Goal: Check status: Check status

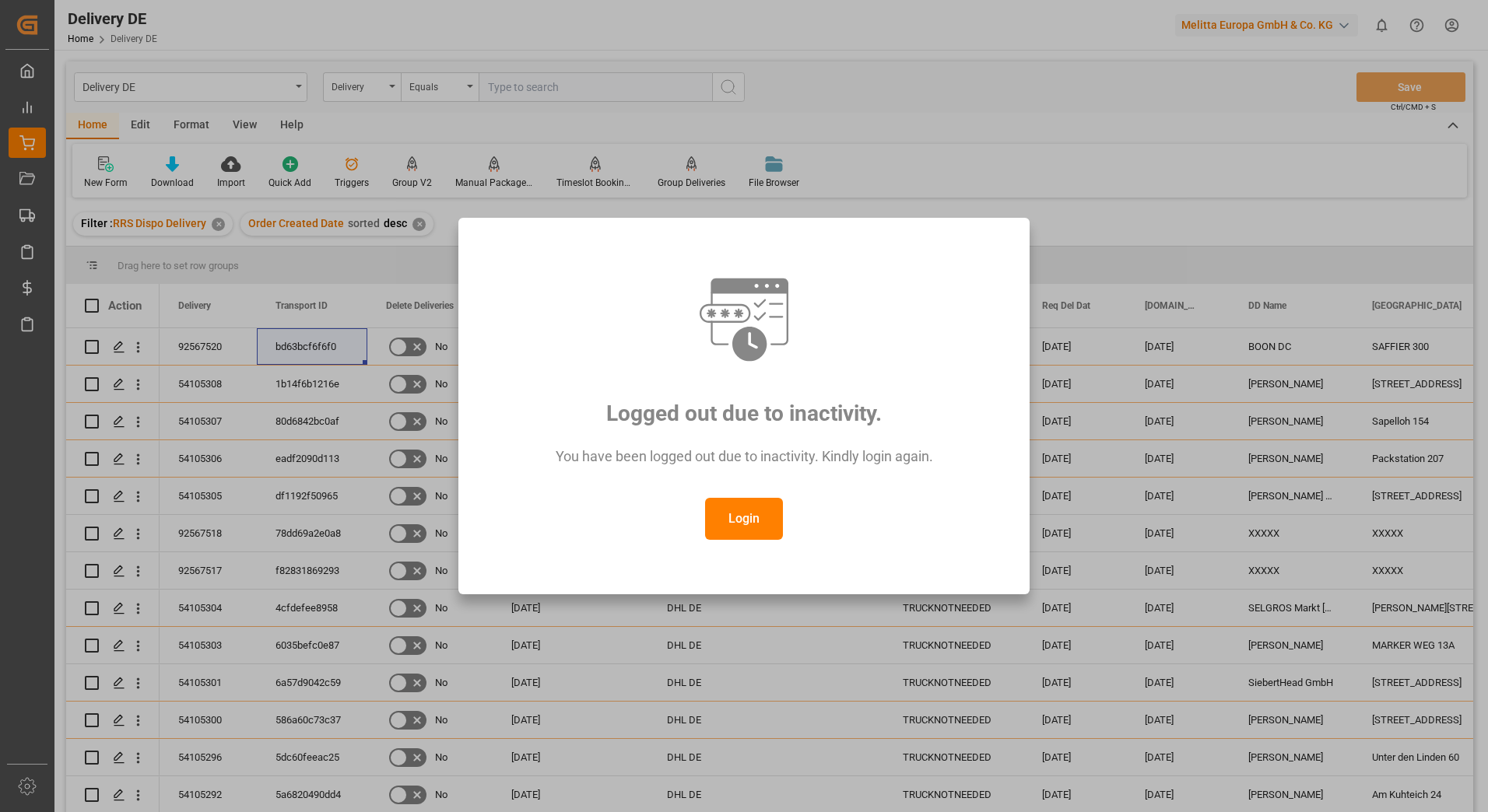
click at [720, 523] on button "Login" at bounding box center [744, 519] width 78 height 42
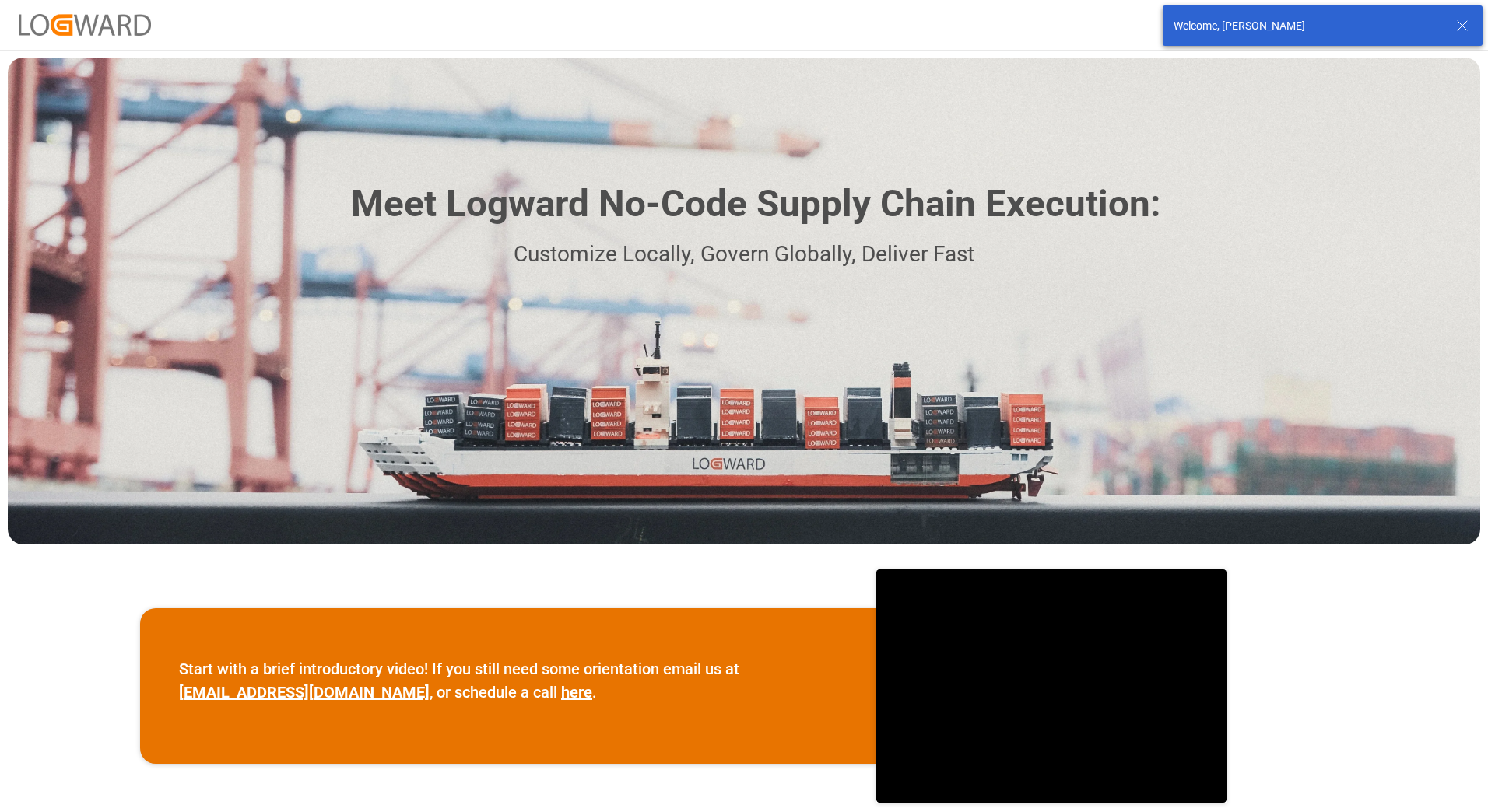
click at [1322, 21] on div "Welcome, [PERSON_NAME]" at bounding box center [1308, 26] width 268 height 16
click at [1466, 22] on icon at bounding box center [1463, 26] width 19 height 19
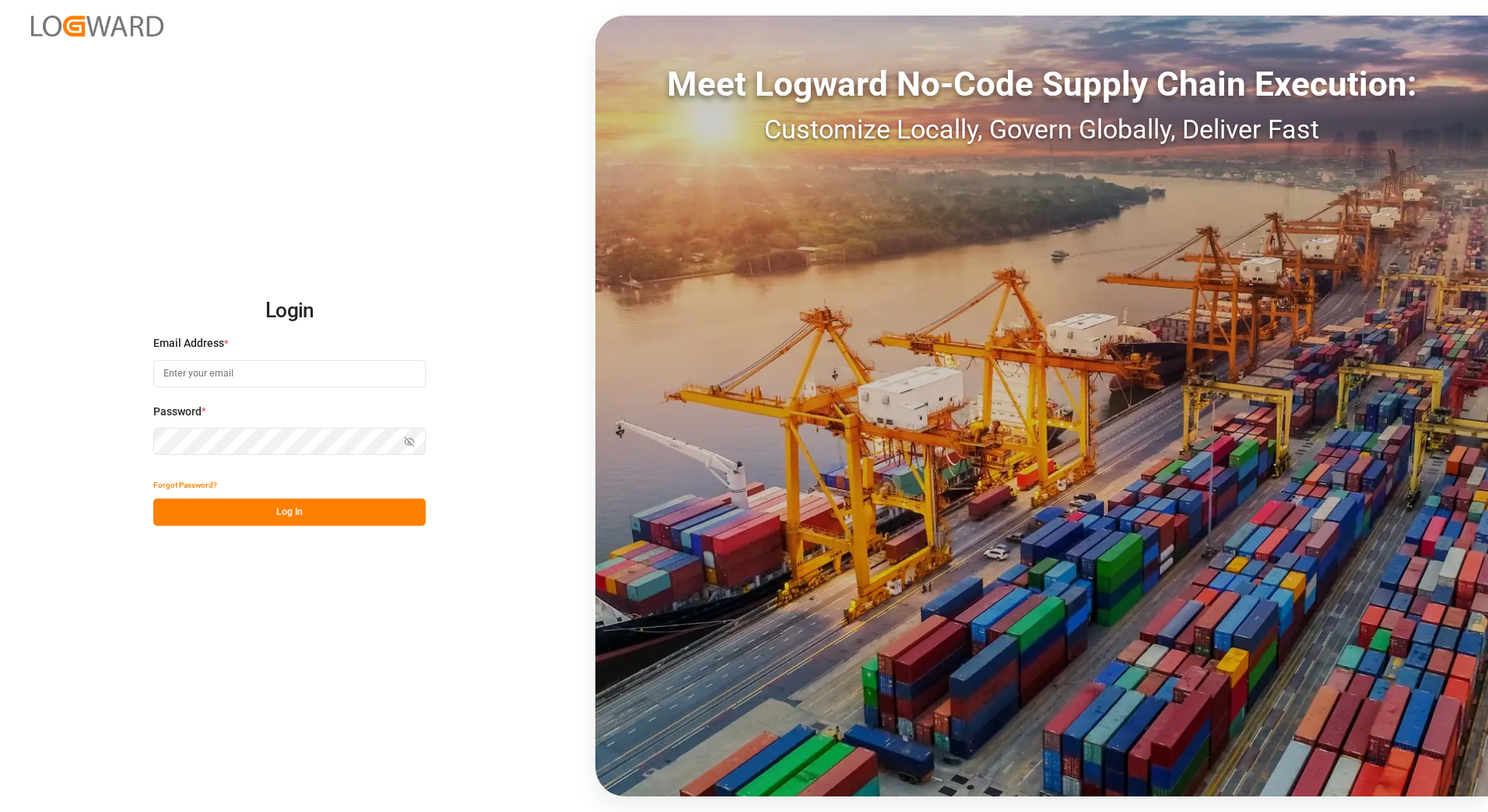
click at [218, 367] on input at bounding box center [289, 374] width 273 height 27
type input "[PERSON_NAME][EMAIL_ADDRESS][PERSON_NAME][DOMAIN_NAME]"
click at [235, 511] on button "Log In" at bounding box center [289, 512] width 273 height 27
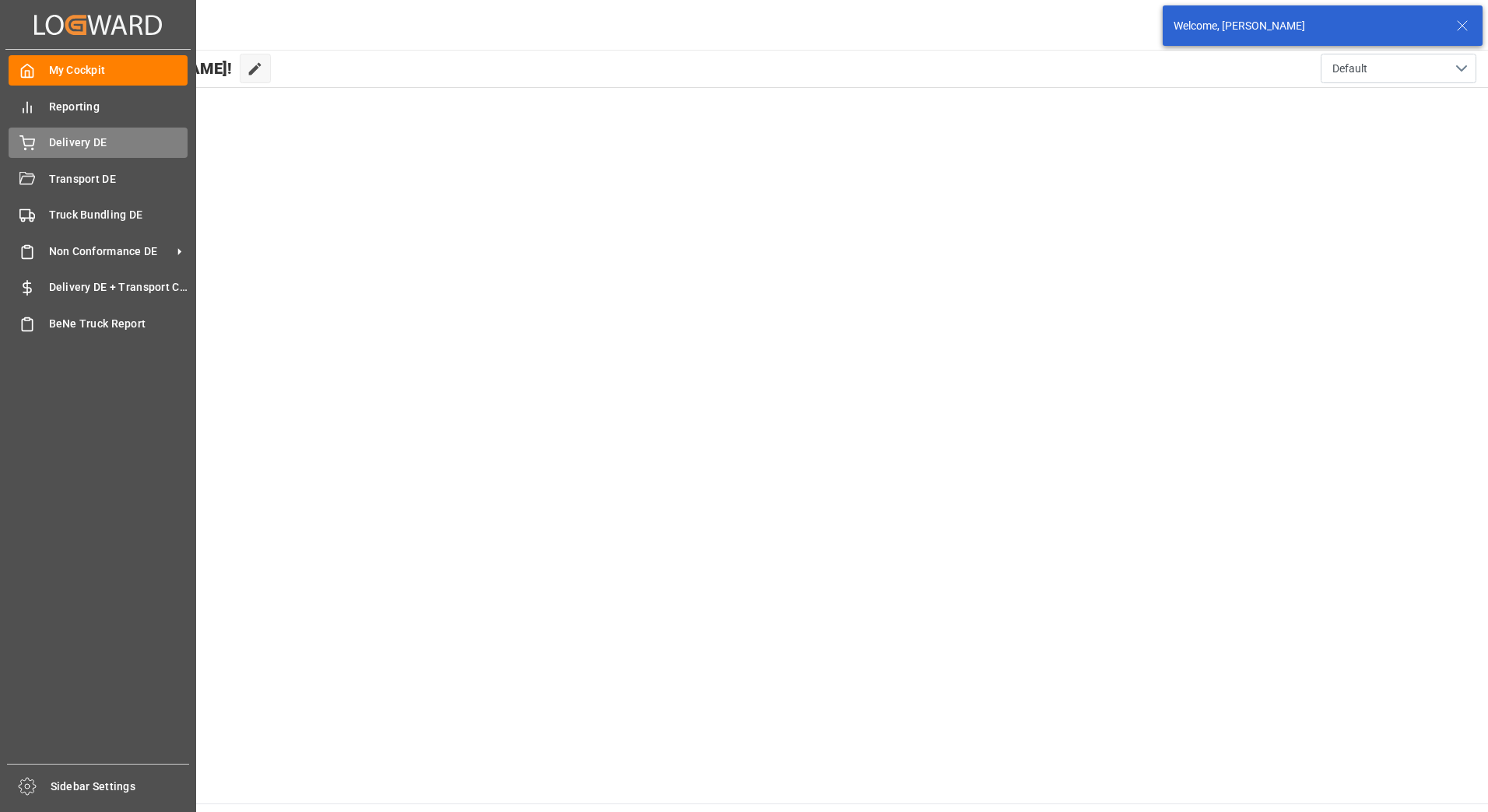
click at [50, 157] on div "Delivery DE Delivery DE" at bounding box center [98, 143] width 179 height 30
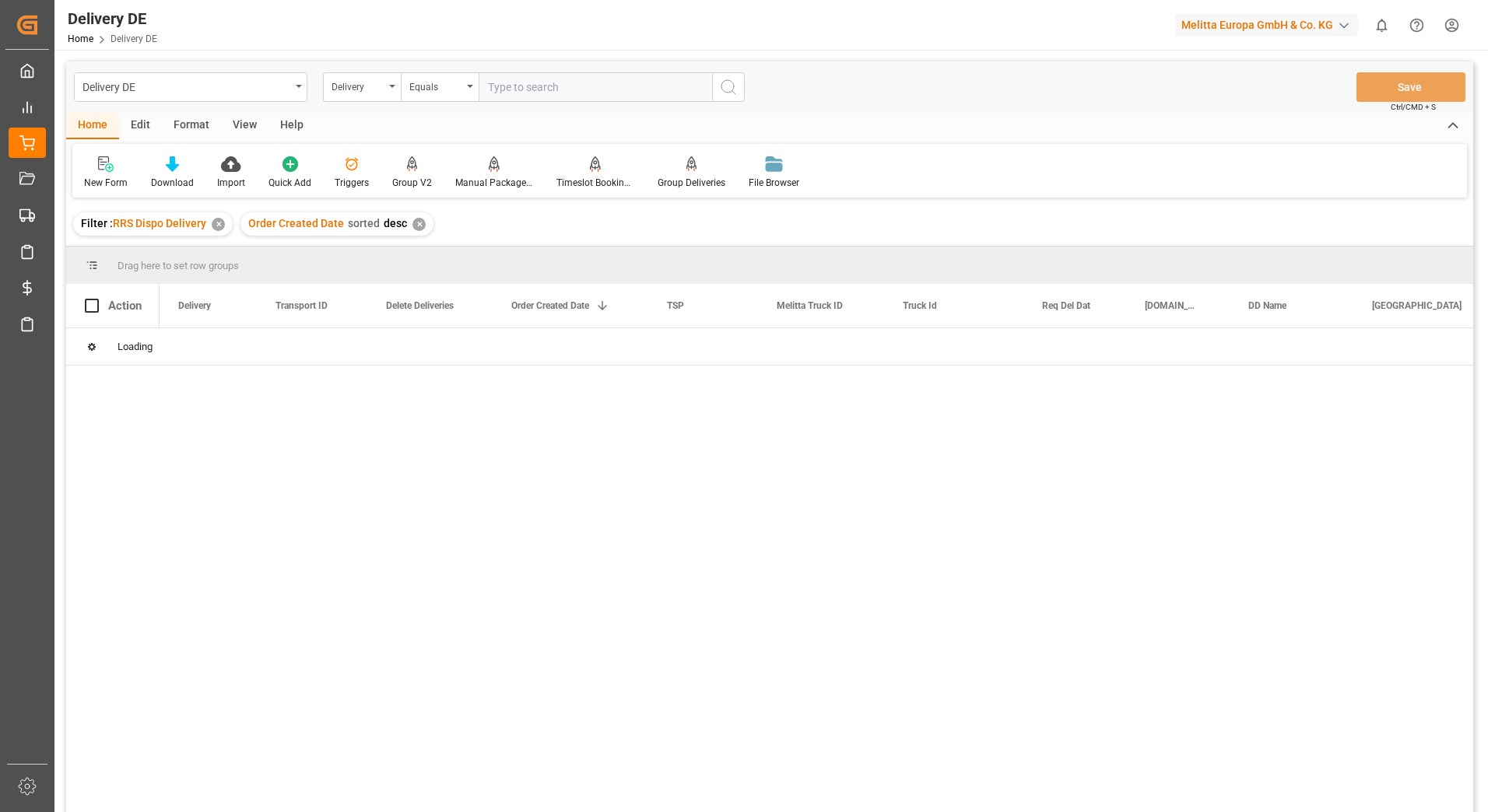
click at [529, 94] on input "text" at bounding box center [595, 87] width 234 height 29
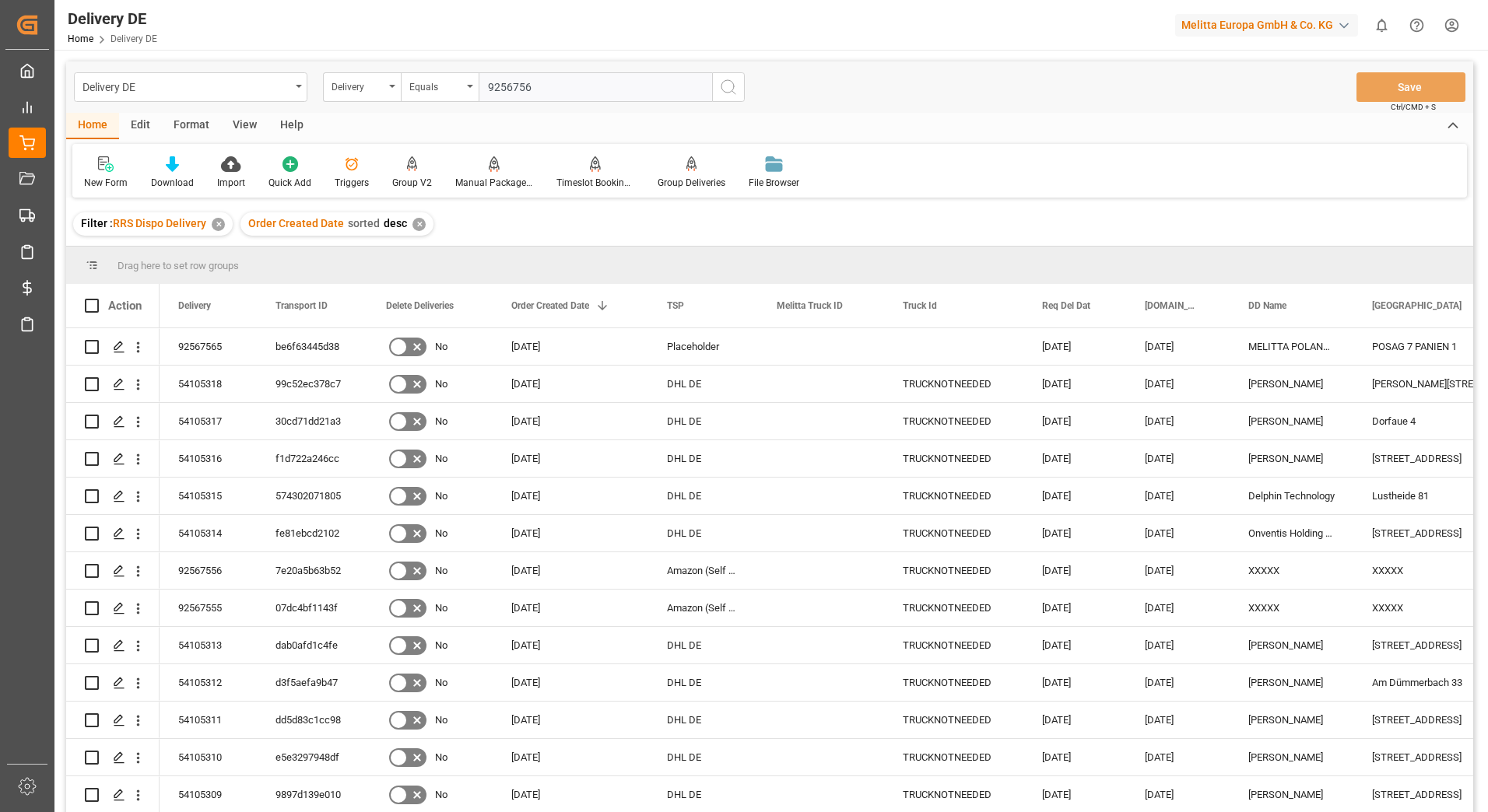
type input "92567565"
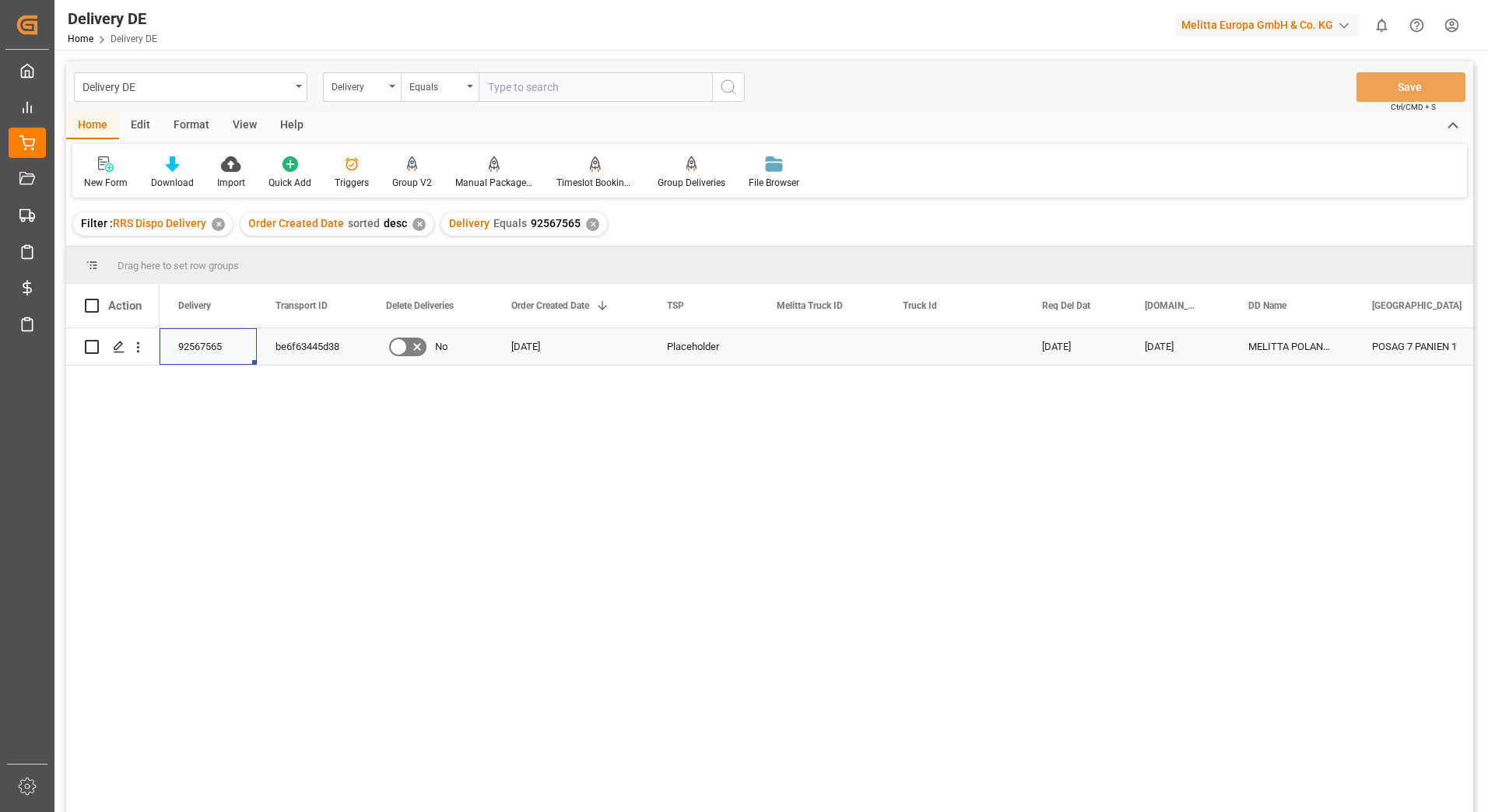
click at [205, 343] on div "92567565" at bounding box center [208, 347] width 97 height 36
click at [298, 354] on div "be6f63445d38" at bounding box center [312, 347] width 111 height 36
click at [195, 351] on div "92567565" at bounding box center [208, 347] width 97 height 36
click at [320, 355] on div "be6f63445d38" at bounding box center [312, 347] width 111 height 36
click at [1454, 39] on html "Created by potrace 1.15, written by Peter Selinger 2001-2017 Created by potrace…" at bounding box center [744, 406] width 1488 height 812
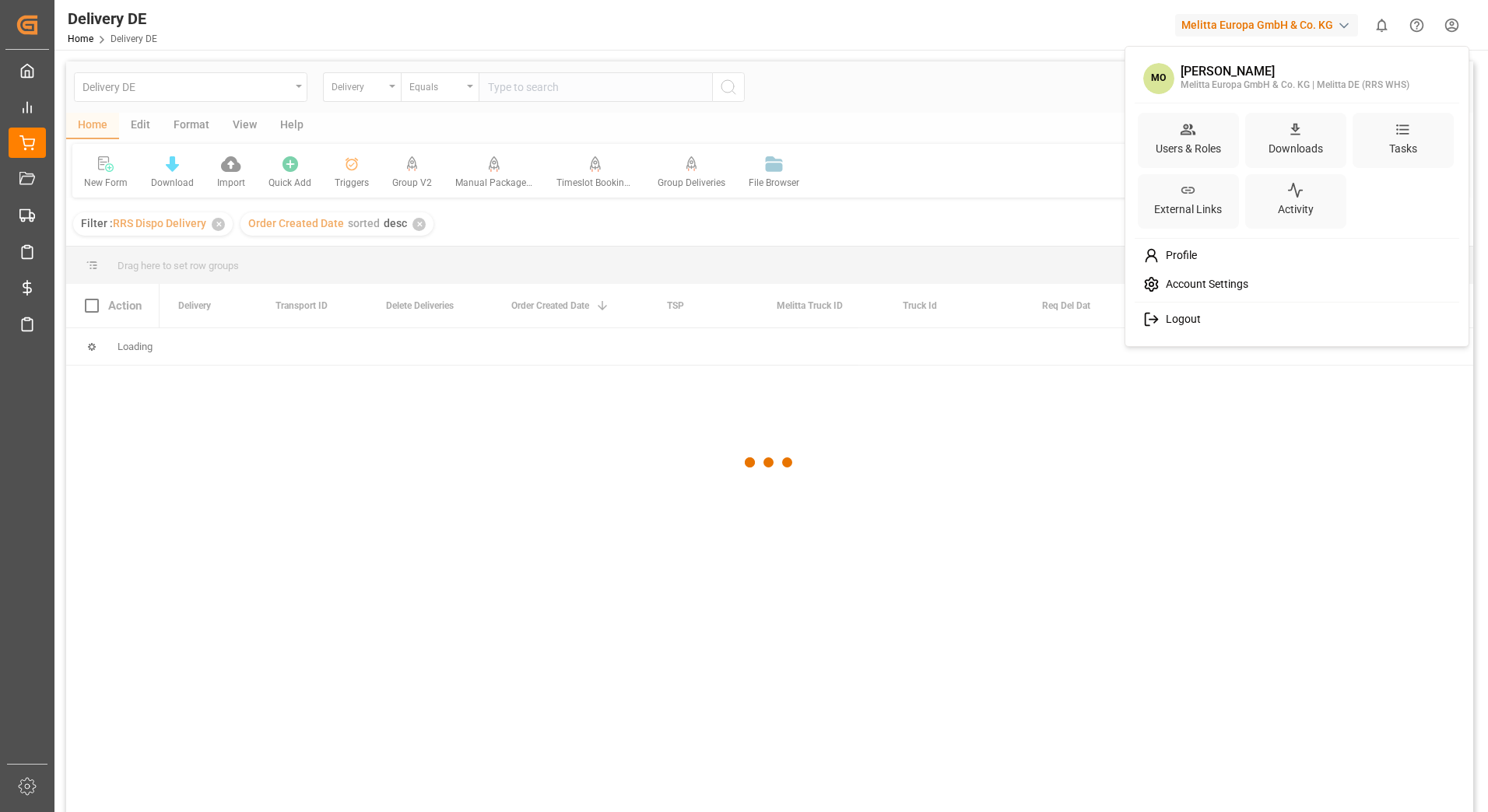
click at [1170, 315] on span "Logout" at bounding box center [1181, 320] width 42 height 14
